Goal: Task Accomplishment & Management: Manage account settings

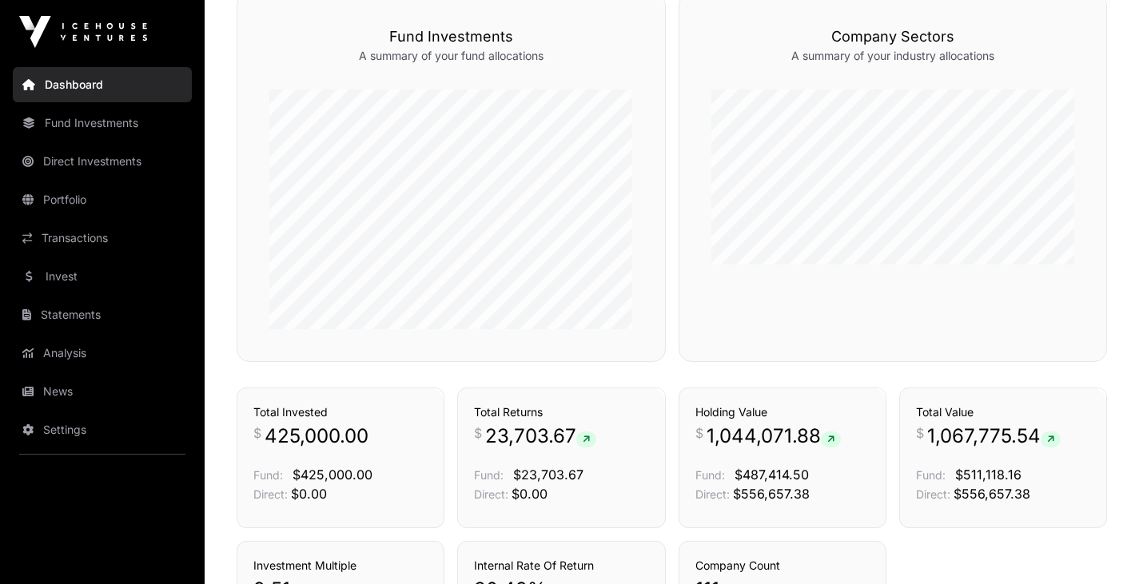
scroll to position [849, 0]
click at [81, 203] on link "Portfolio" at bounding box center [102, 199] width 179 height 35
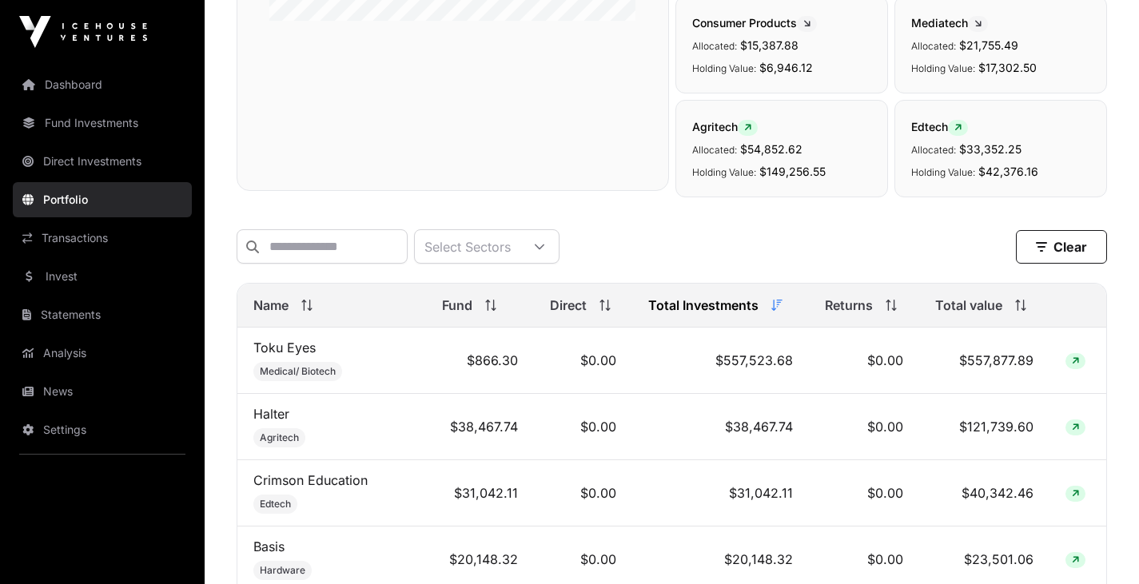
scroll to position [495, 0]
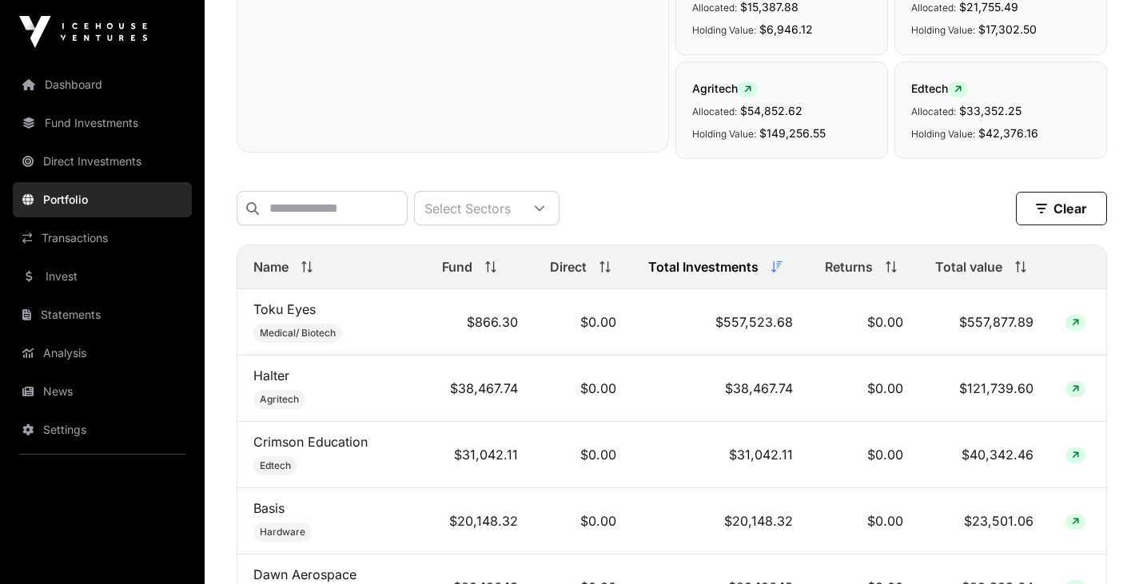
click at [1072, 328] on icon at bounding box center [1075, 323] width 7 height 10
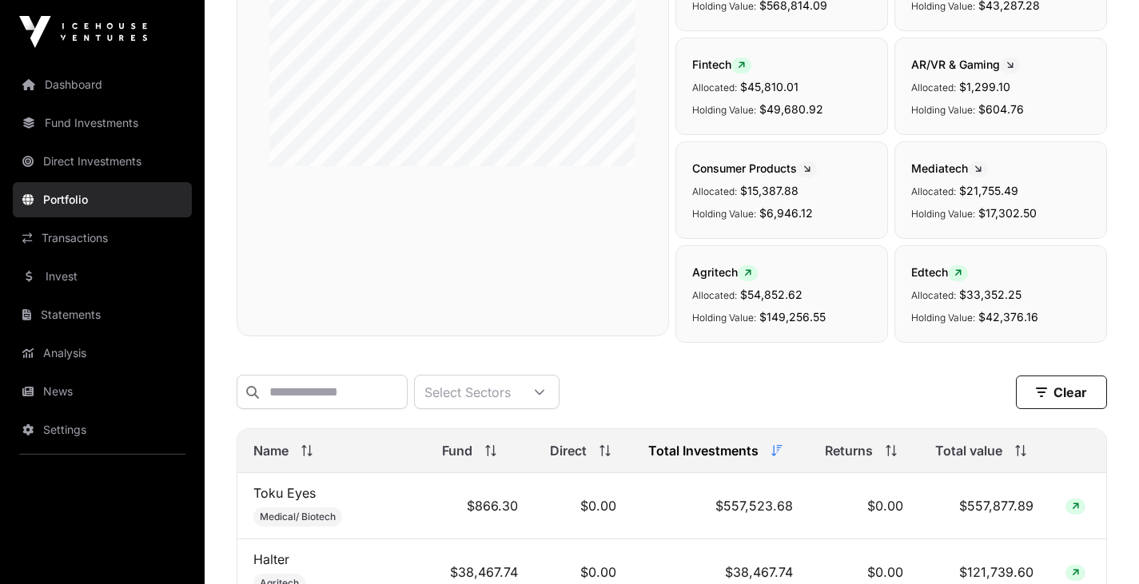
scroll to position [39, 0]
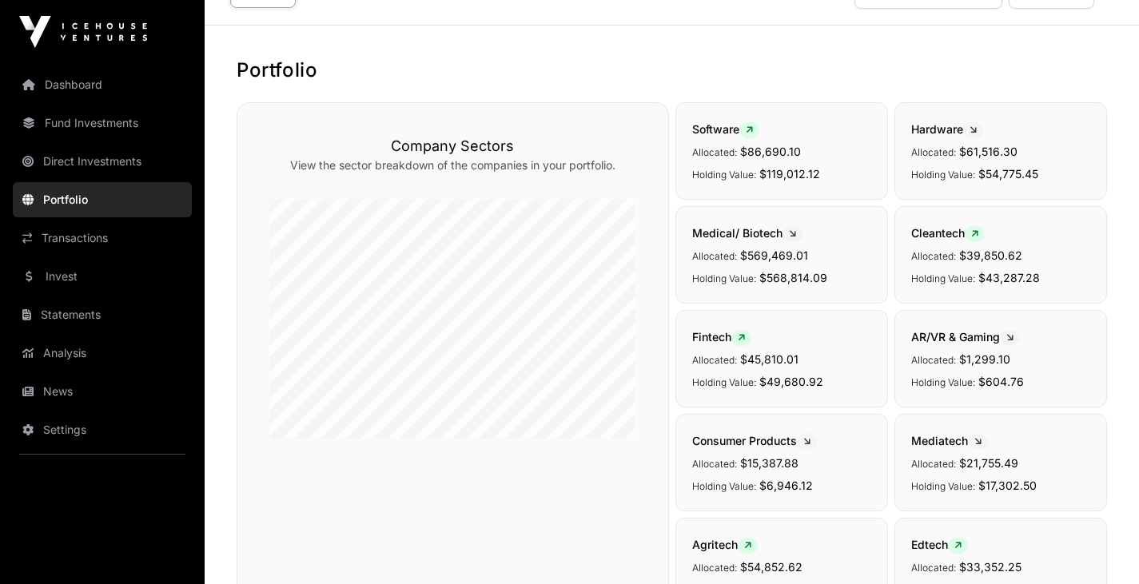
click at [94, 169] on link "Direct Investments" at bounding box center [102, 161] width 179 height 35
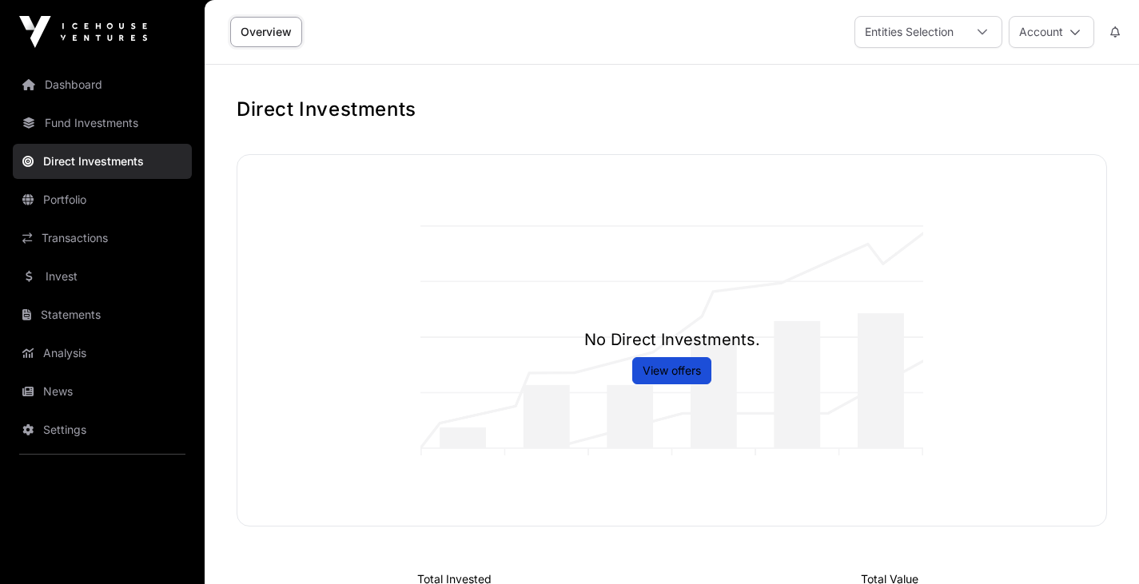
click at [84, 204] on link "Portfolio" at bounding box center [102, 199] width 179 height 35
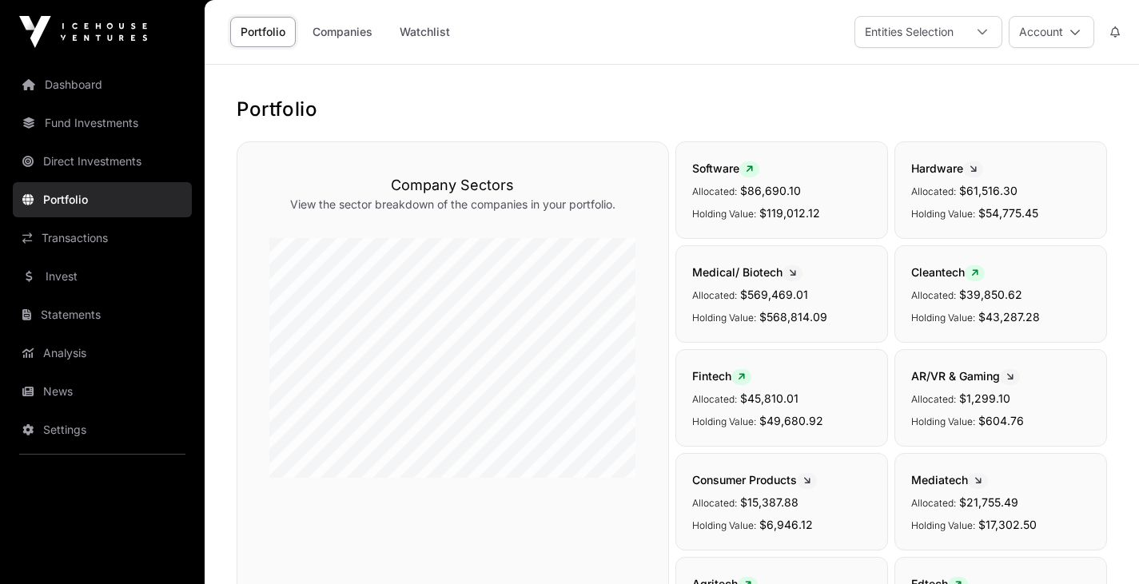
click at [86, 235] on link "Transactions" at bounding box center [102, 238] width 179 height 35
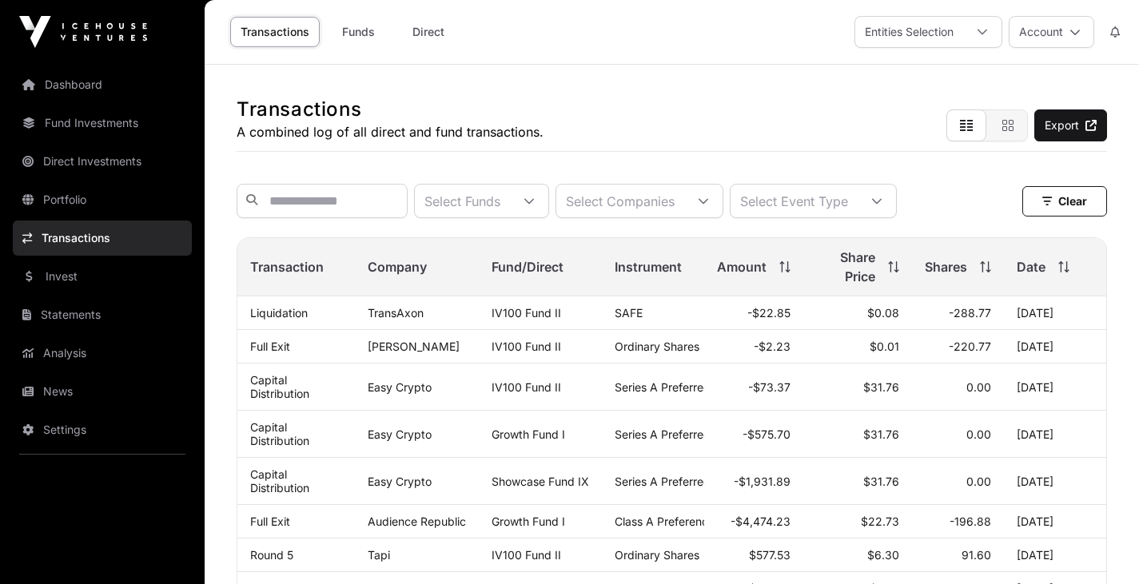
click at [1080, 40] on button "Account" at bounding box center [1051, 32] width 86 height 32
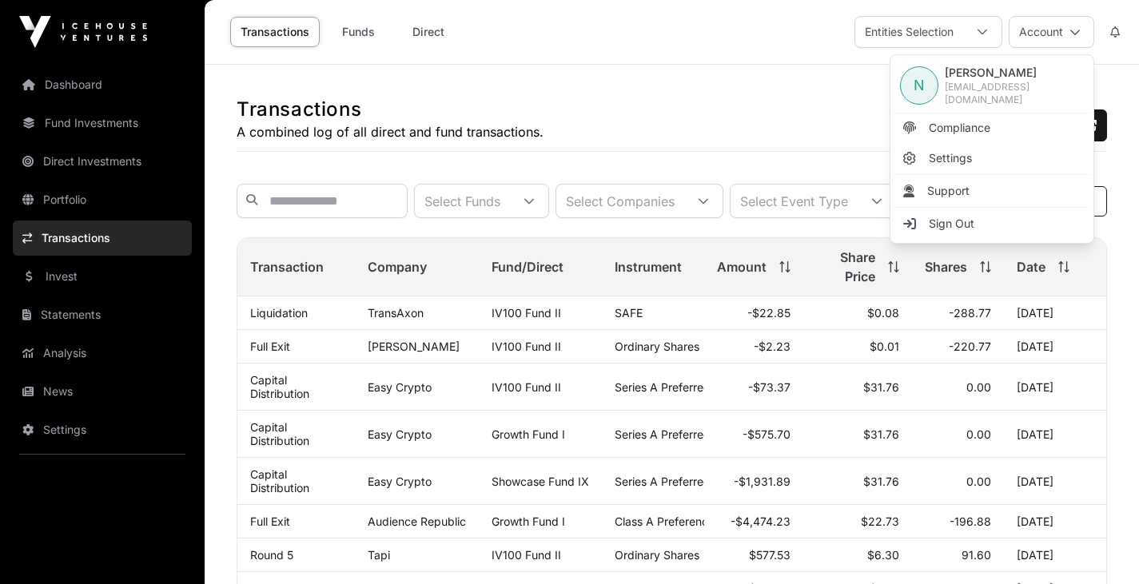
click at [975, 225] on link "Sign Out" at bounding box center [991, 223] width 197 height 29
